Goal: Transaction & Acquisition: Purchase product/service

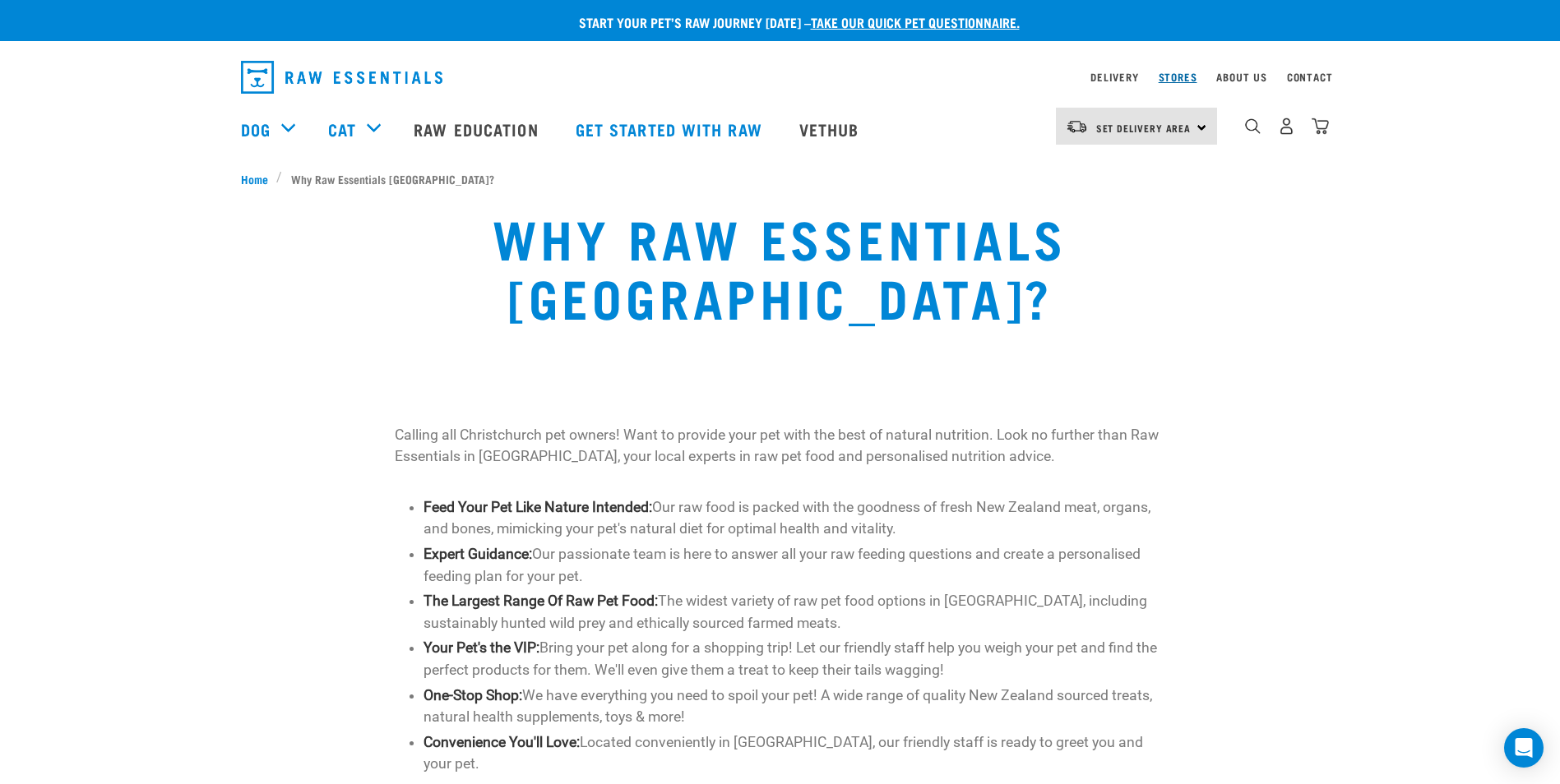
click at [1180, 74] on link "Stores" at bounding box center [1177, 76] width 39 height 6
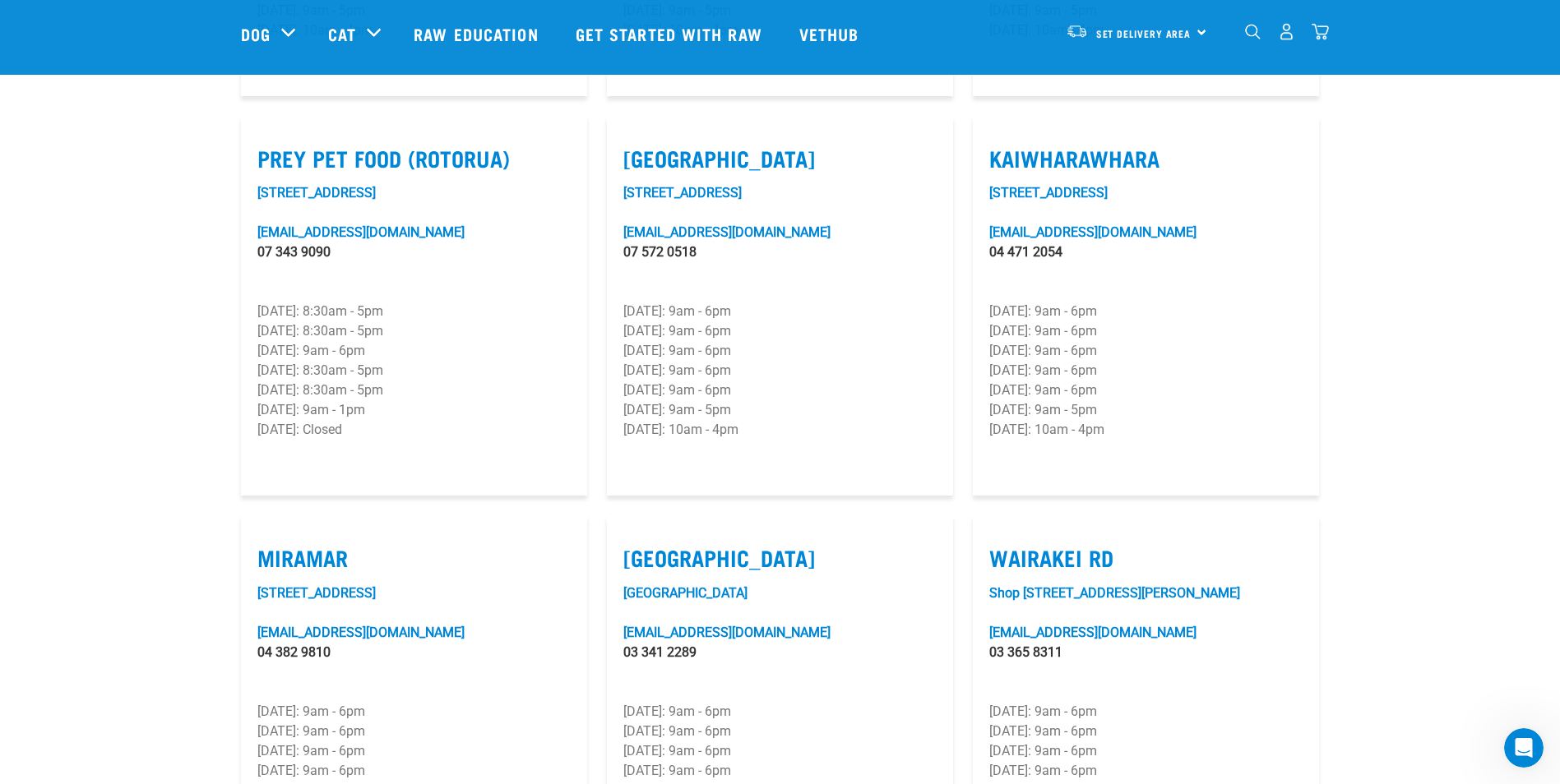
scroll to position [2055, 0]
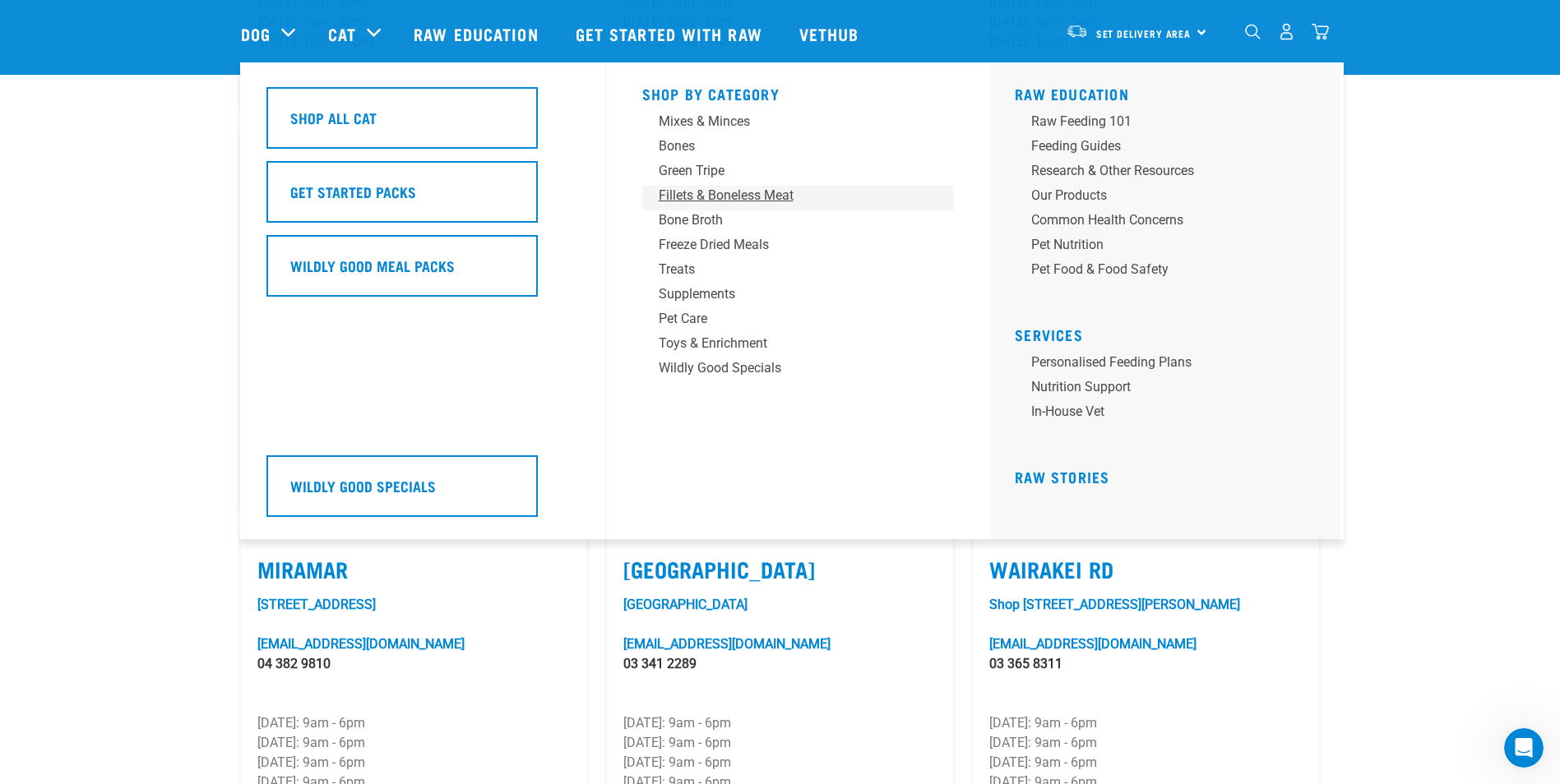
click at [702, 197] on div "Fillets & Boneless Meat" at bounding box center [787, 195] width 257 height 20
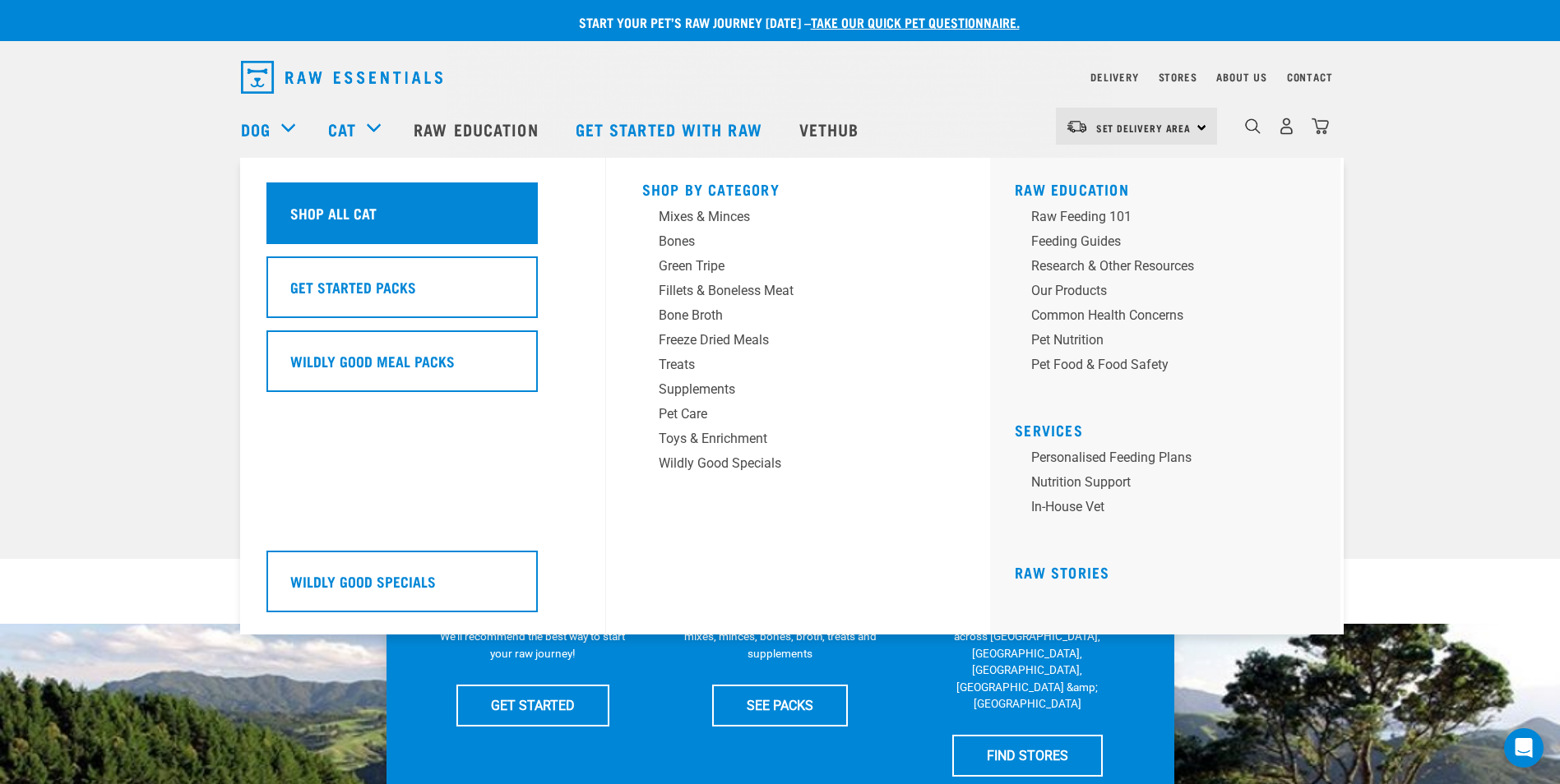
click at [341, 210] on h5 "Shop All Cat" at bounding box center [334, 212] width 87 height 22
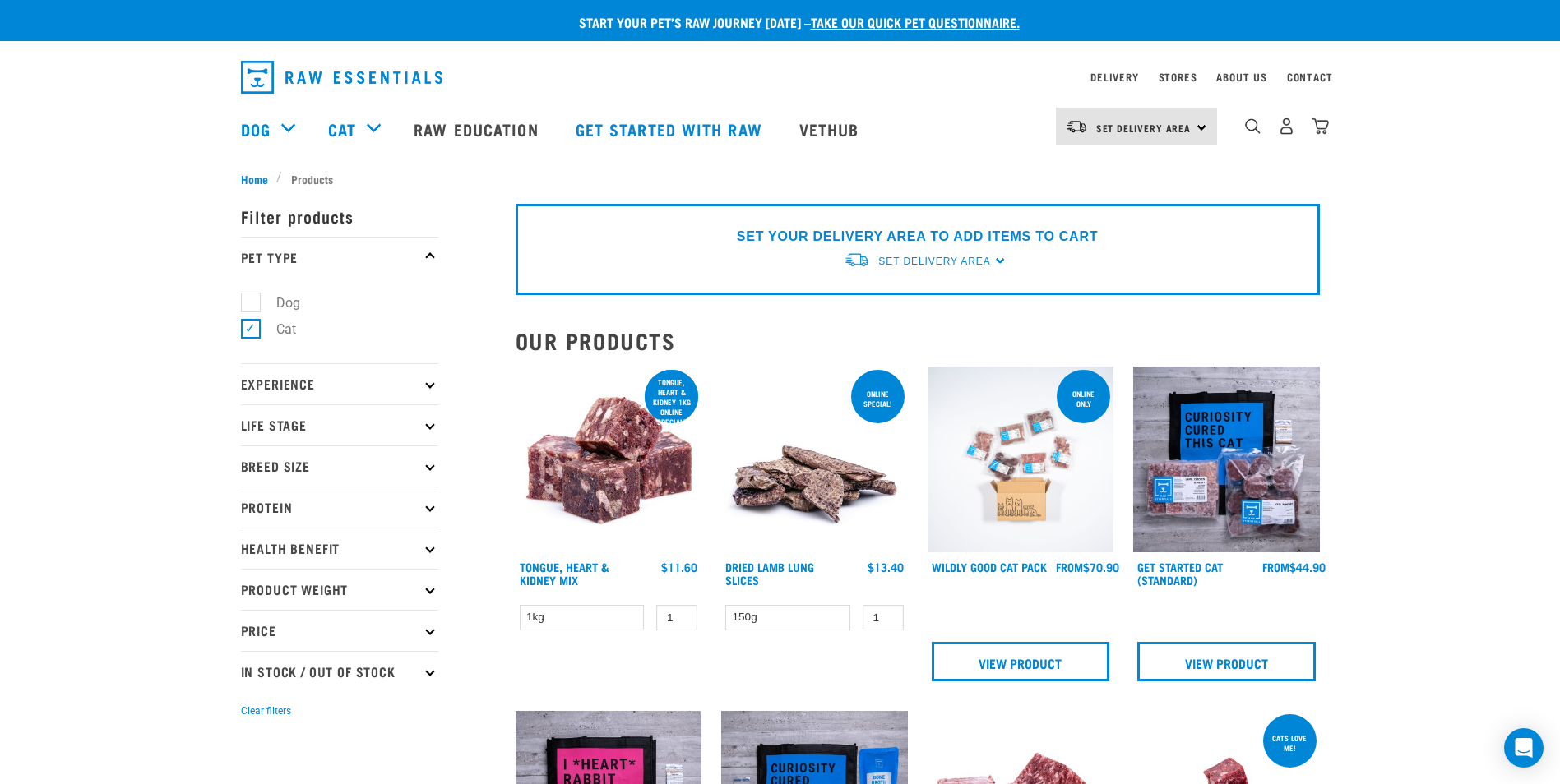
click at [423, 506] on p "Protein" at bounding box center [339, 506] width 197 height 41
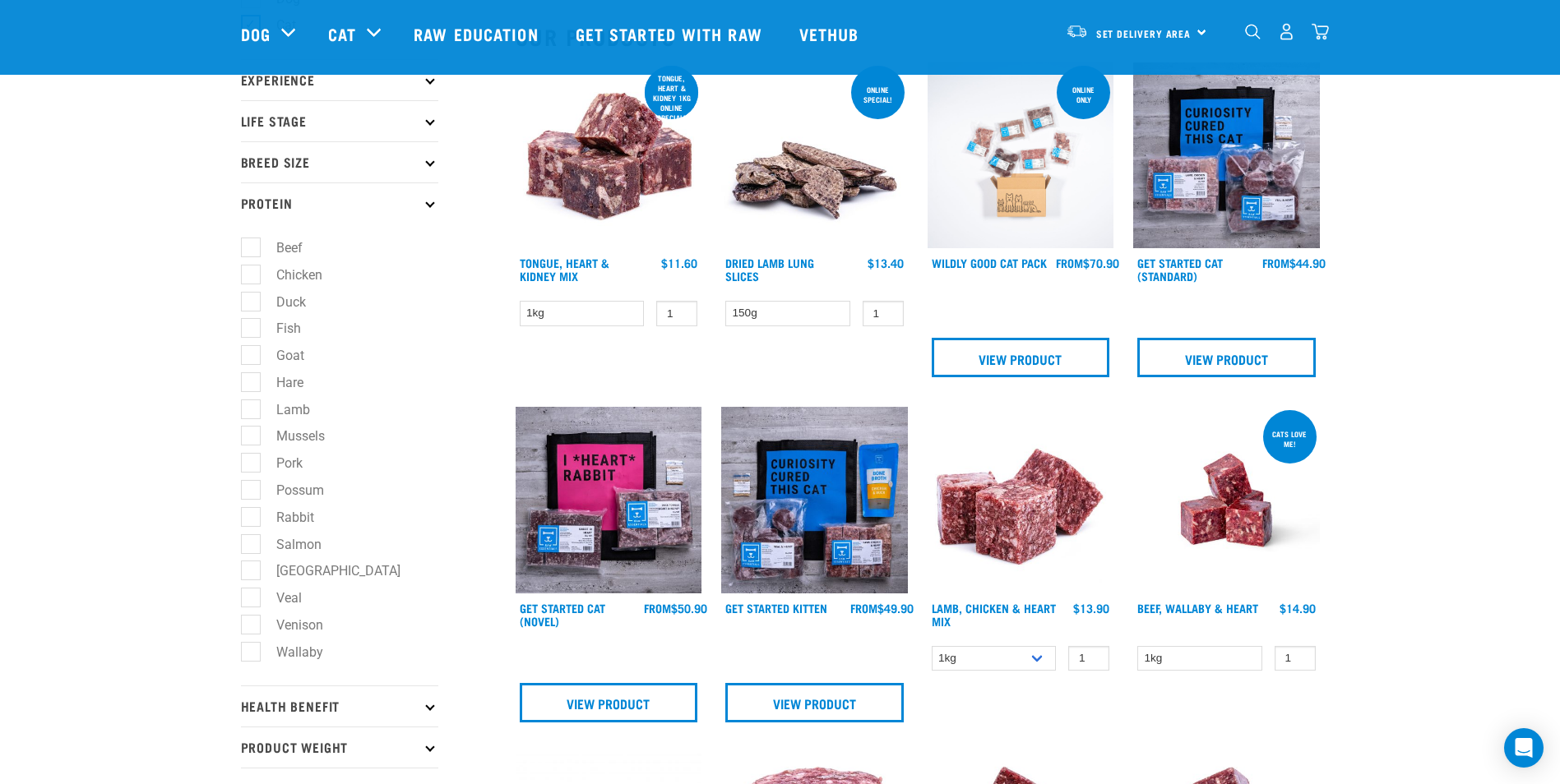
scroll to position [246, 0]
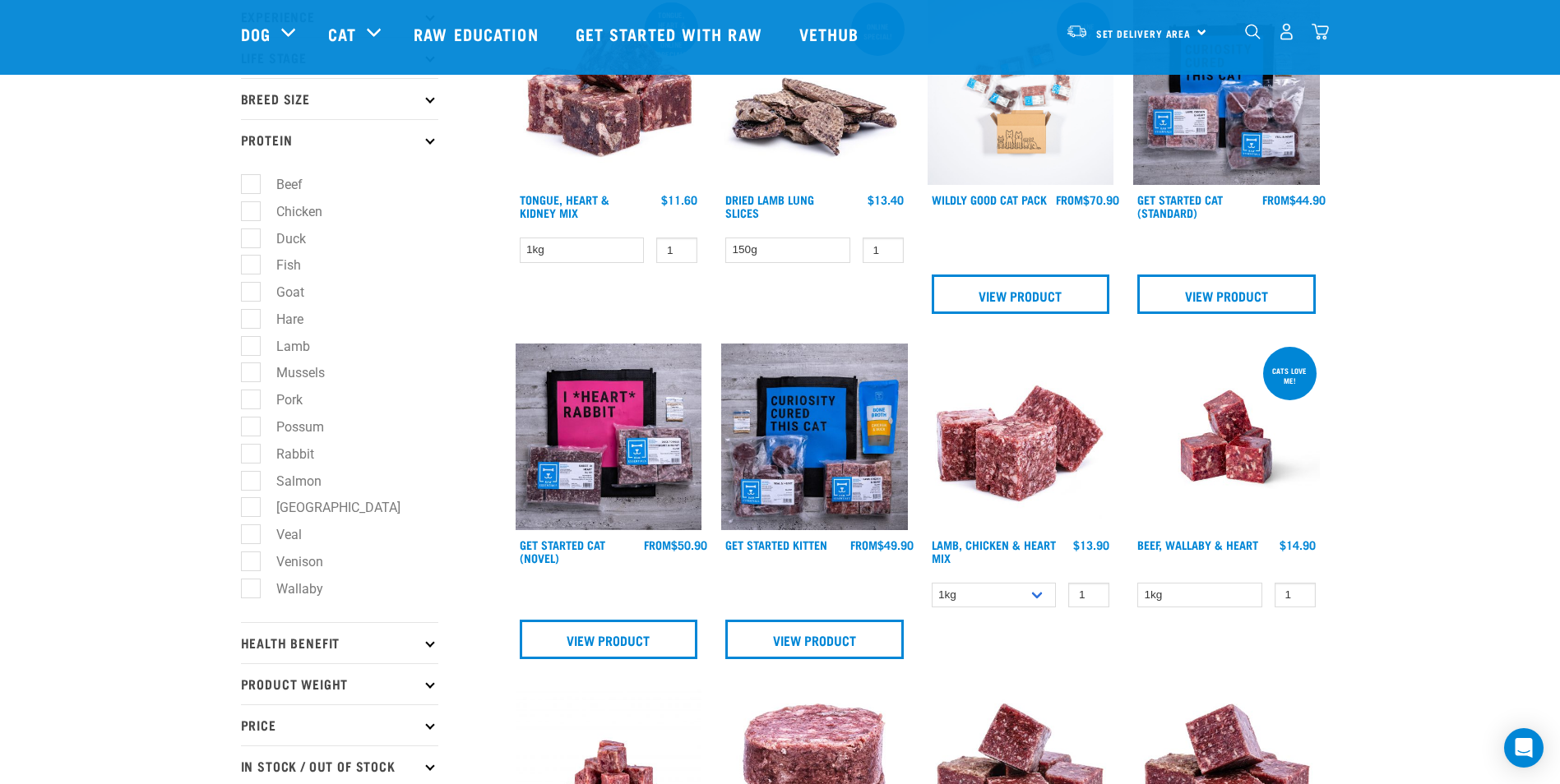
click at [250, 455] on label "Rabbit" at bounding box center [285, 454] width 71 height 21
click at [250, 455] on input "Rabbit" at bounding box center [246, 451] width 10 height 10
checkbox input "true"
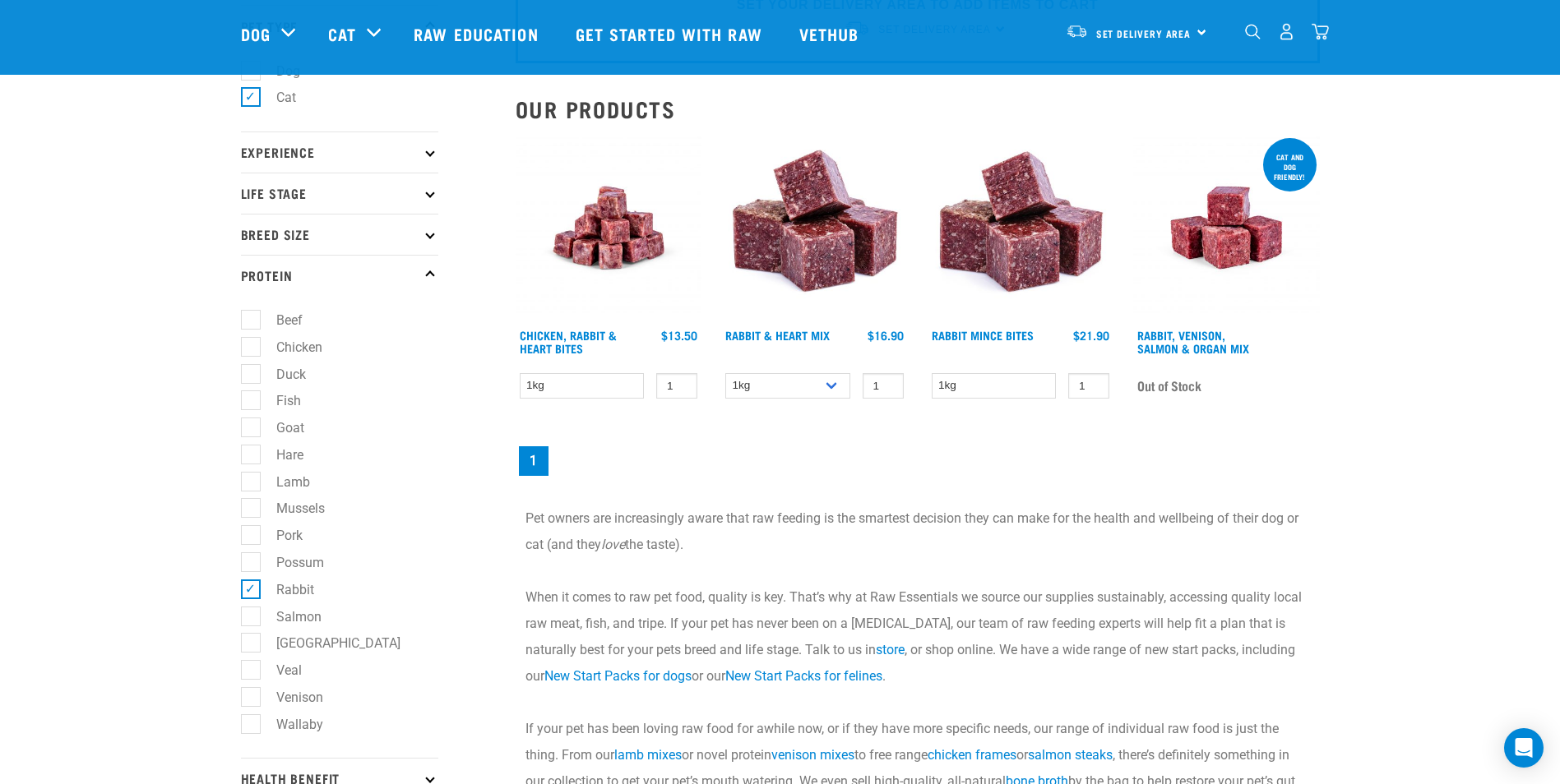
scroll to position [82, 0]
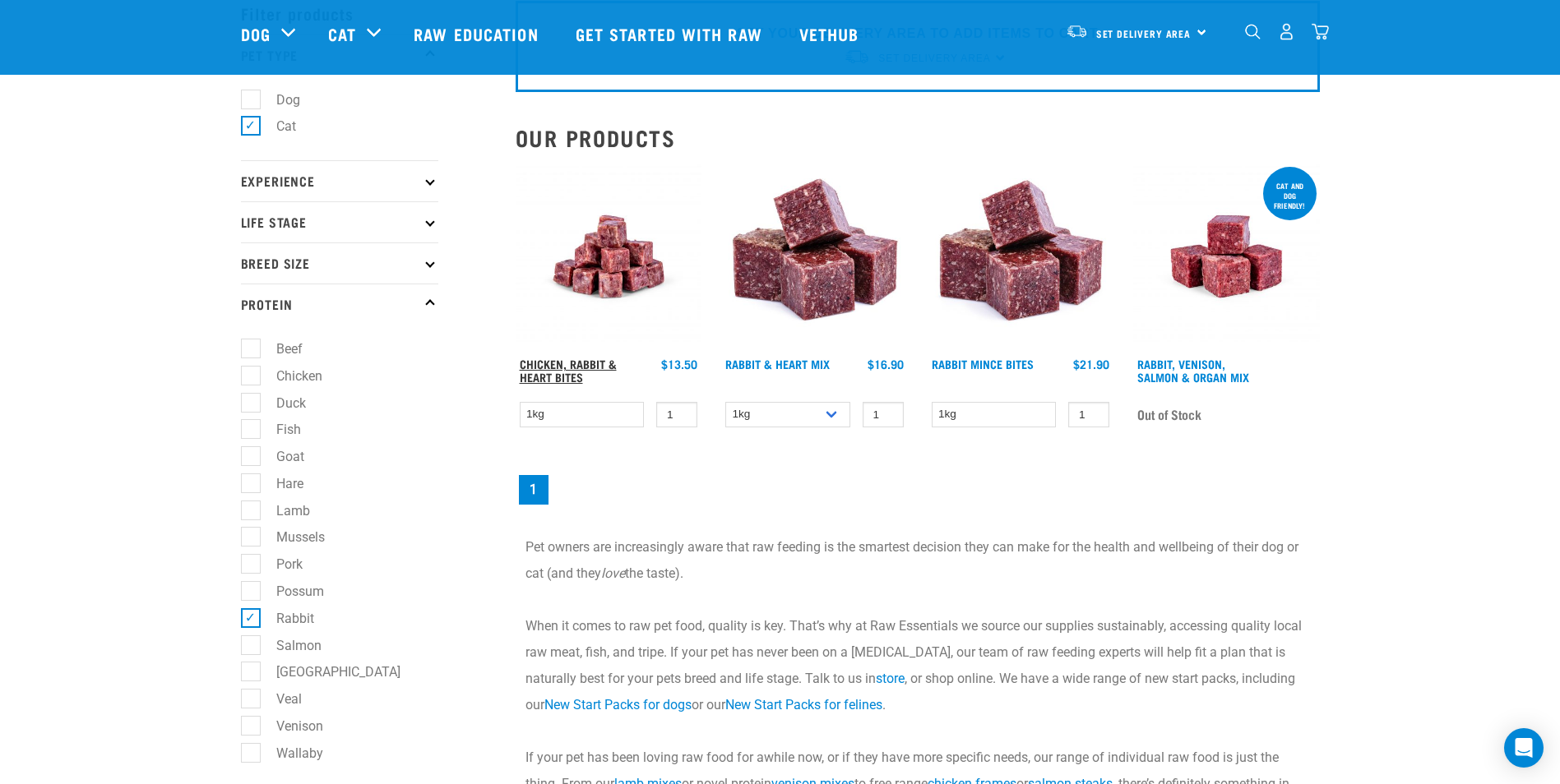
click at [566, 369] on link "Chicken, Rabbit & Heart Bites" at bounding box center [568, 370] width 97 height 19
